Goal: Transaction & Acquisition: Book appointment/travel/reservation

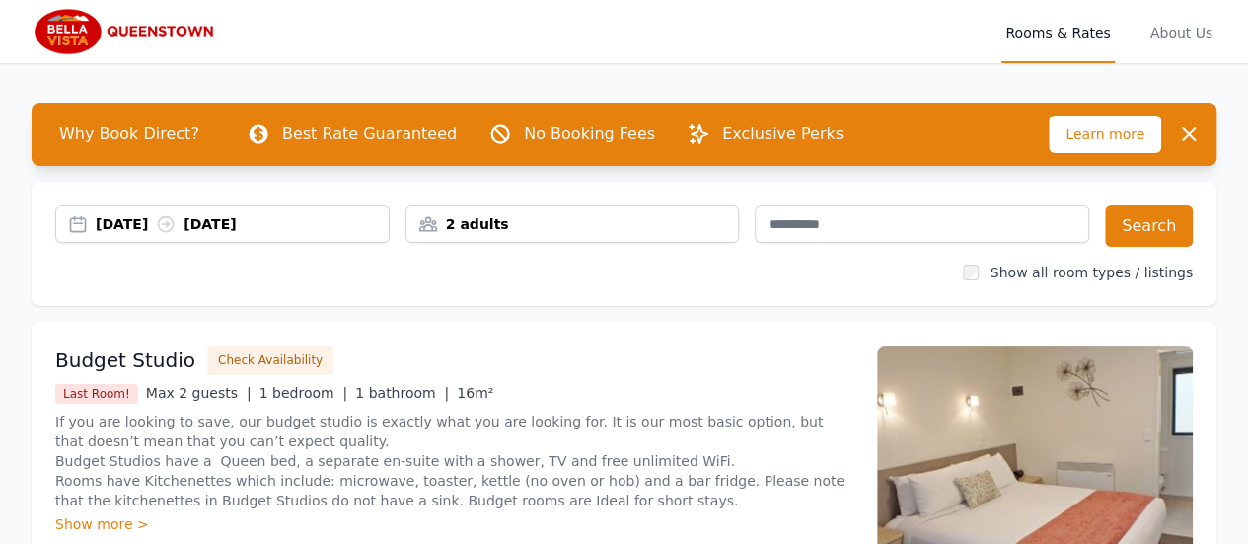
click at [79, 38] on img at bounding box center [126, 31] width 189 height 47
click at [1188, 30] on span "About Us" at bounding box center [1182, 31] width 70 height 63
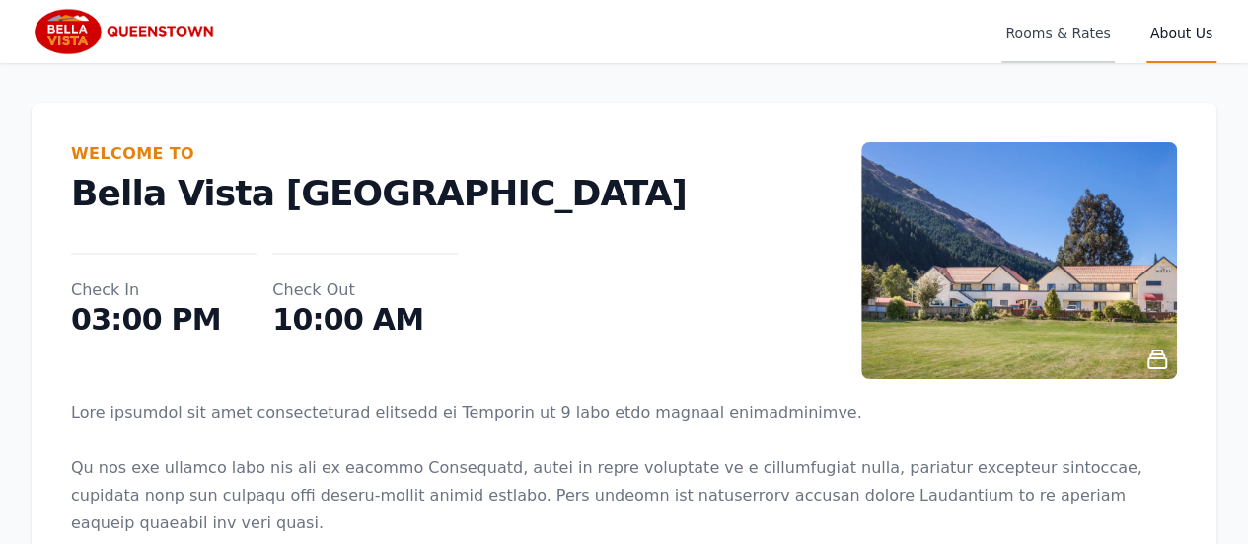
click at [1069, 35] on span "Rooms & Rates" at bounding box center [1058, 31] width 112 height 63
